Goal: Information Seeking & Learning: Learn about a topic

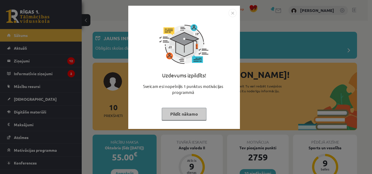
drag, startPoint x: 186, startPoint y: 115, endPoint x: 173, endPoint y: 113, distance: 12.8
click at [186, 115] on button "Pildīt nākamo" at bounding box center [184, 114] width 45 height 13
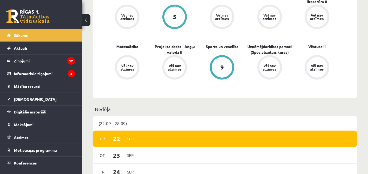
scroll to position [191, 0]
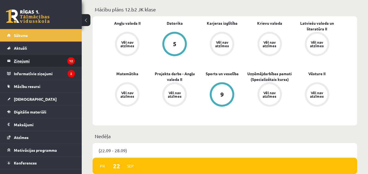
click at [38, 56] on legend "Ziņojumi 12" at bounding box center [44, 61] width 61 height 13
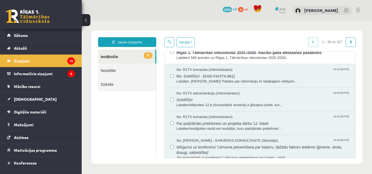
scroll to position [218, 0]
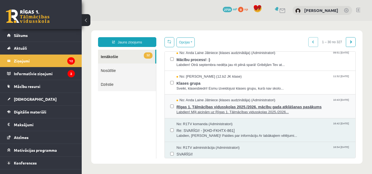
click at [291, 110] on span "Labdien! Mīļi aicinām uz Rīgas 1. Tālmācības vidusskolas 2025./2026..." at bounding box center [262, 112] width 173 height 5
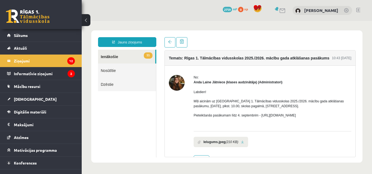
scroll to position [0, 0]
click at [122, 63] on link "11 Ienākošie" at bounding box center [126, 57] width 57 height 14
click at [122, 58] on link "11 Ienākošie" at bounding box center [126, 57] width 57 height 14
click at [67, 61] on icon "12" at bounding box center [71, 60] width 8 height 7
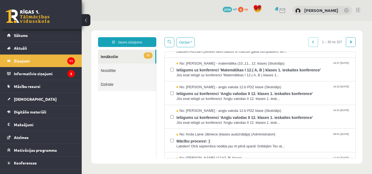
scroll to position [191, 0]
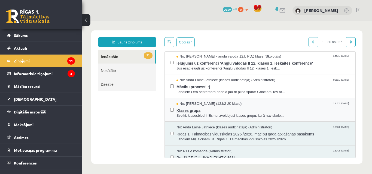
click at [245, 117] on span "Sveiki, klasesbiedri! Esmu izveidojusi klases grupu, kurā nav skolo..." at bounding box center [262, 115] width 173 height 5
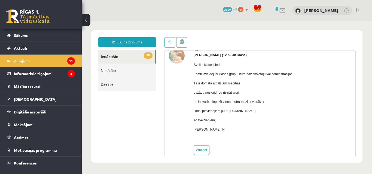
scroll to position [0, 0]
drag, startPoint x: 220, startPoint y: 110, endPoint x: 330, endPoint y: 110, distance: 110.2
click at [330, 110] on div "No: Marta Laura Neļķe (12.b2 JK klase) Sveiki, klasesbiedri! Esmu izveidojusi k…" at bounding box center [260, 102] width 182 height 108
click at [132, 55] on link "10 Ienākošie" at bounding box center [126, 57] width 57 height 14
click at [21, 63] on legend "Ziņojumi 11" at bounding box center [44, 61] width 61 height 13
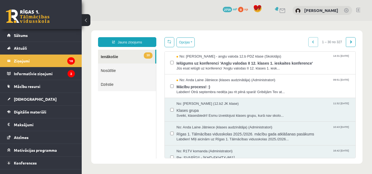
scroll to position [136, 0]
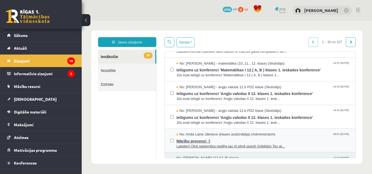
click at [278, 146] on span "Labdien! Otrā septembra nedēļa jau rit pilnā sparā! Gribējām Tev at..." at bounding box center [262, 146] width 173 height 5
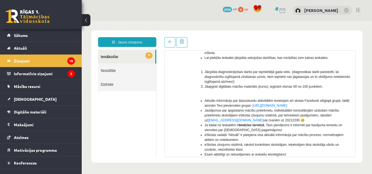
scroll to position [142, 0]
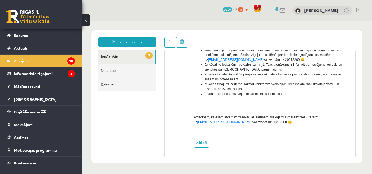
click at [49, 60] on legend "Ziņojumi 10" at bounding box center [44, 61] width 61 height 13
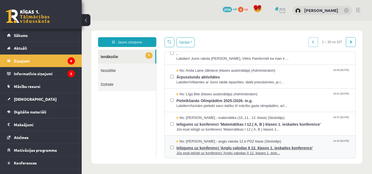
scroll to position [54, 0]
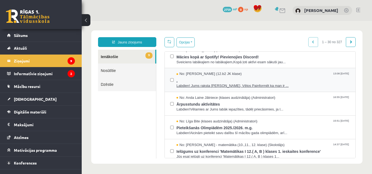
click at [271, 74] on div "No: Leons Laikovskis (12.b2 JK klase) 13:08 11/09/2025" at bounding box center [262, 74] width 173 height 5
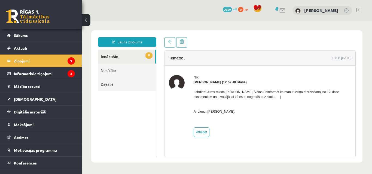
scroll to position [0, 0]
click at [41, 60] on legend "Ziņojumi 9" at bounding box center [44, 61] width 61 height 13
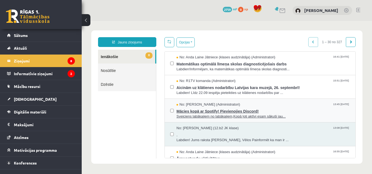
click at [263, 111] on span "Mācies kopā ar Spotify! Pievienojies Discord!" at bounding box center [262, 111] width 173 height 7
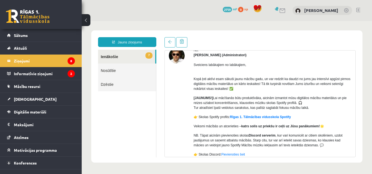
scroll to position [54, 0]
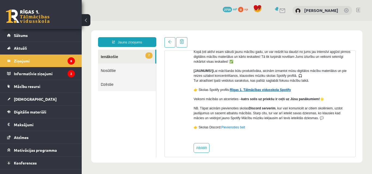
click at [238, 91] on link "Rīgas 1. Tālmācības vidusskola Spotify" at bounding box center [260, 90] width 61 height 4
click at [8, 58] on link "Ziņojumi 8" at bounding box center [41, 61] width 68 height 13
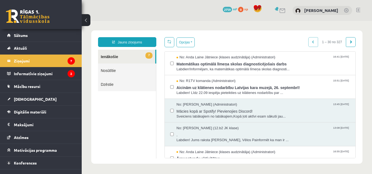
scroll to position [0, 0]
click at [187, 45] on button "Opcijas" at bounding box center [185, 43] width 18 height 10
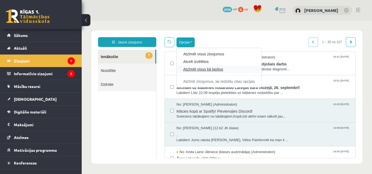
click at [219, 71] on link "Atzīmēt visus kā lasītus" at bounding box center [219, 69] width 72 height 5
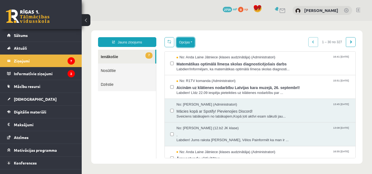
click at [186, 43] on button "Opcijas" at bounding box center [185, 43] width 18 height 10
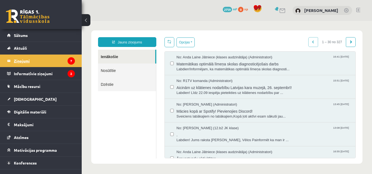
click at [30, 62] on legend "Ziņojumi 7" at bounding box center [44, 61] width 61 height 13
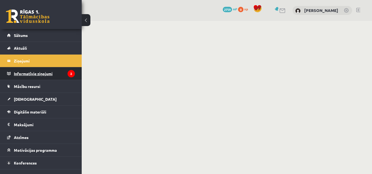
click at [29, 72] on legend "Informatīvie ziņojumi 2" at bounding box center [44, 73] width 61 height 13
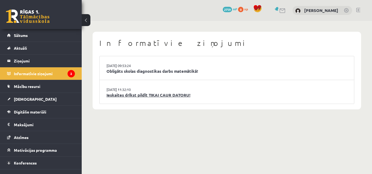
click at [147, 98] on link "Ieskaites drīkst pildīt TIKAI CAUR DATORU!" at bounding box center [226, 95] width 241 height 6
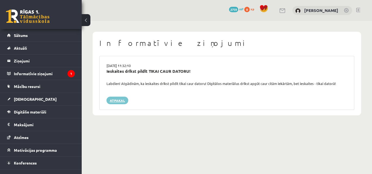
click at [122, 98] on link "Atpakaļ" at bounding box center [117, 101] width 22 height 8
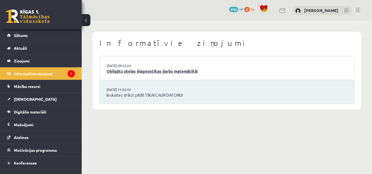
click at [169, 73] on link "Obligāts skolas diagnostikas darbs matemātikā!" at bounding box center [226, 71] width 241 height 6
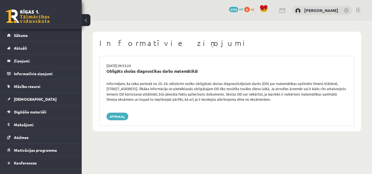
click at [197, 138] on div "Informatīvie ziņojumi [DATE] 09:53:24 Obligāts skolas diagnostikas darbs matemā…" at bounding box center [227, 82] width 290 height 122
click at [29, 33] on link "Sākums" at bounding box center [41, 35] width 68 height 13
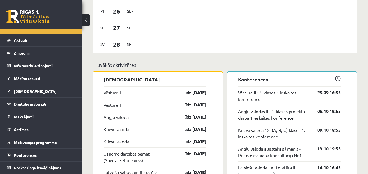
scroll to position [354, 0]
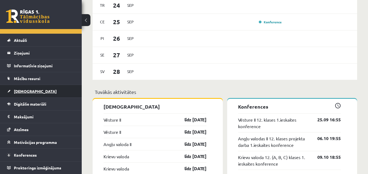
click at [19, 89] on link "[DEMOGRAPHIC_DATA]" at bounding box center [41, 91] width 68 height 13
